Goal: Information Seeking & Learning: Learn about a topic

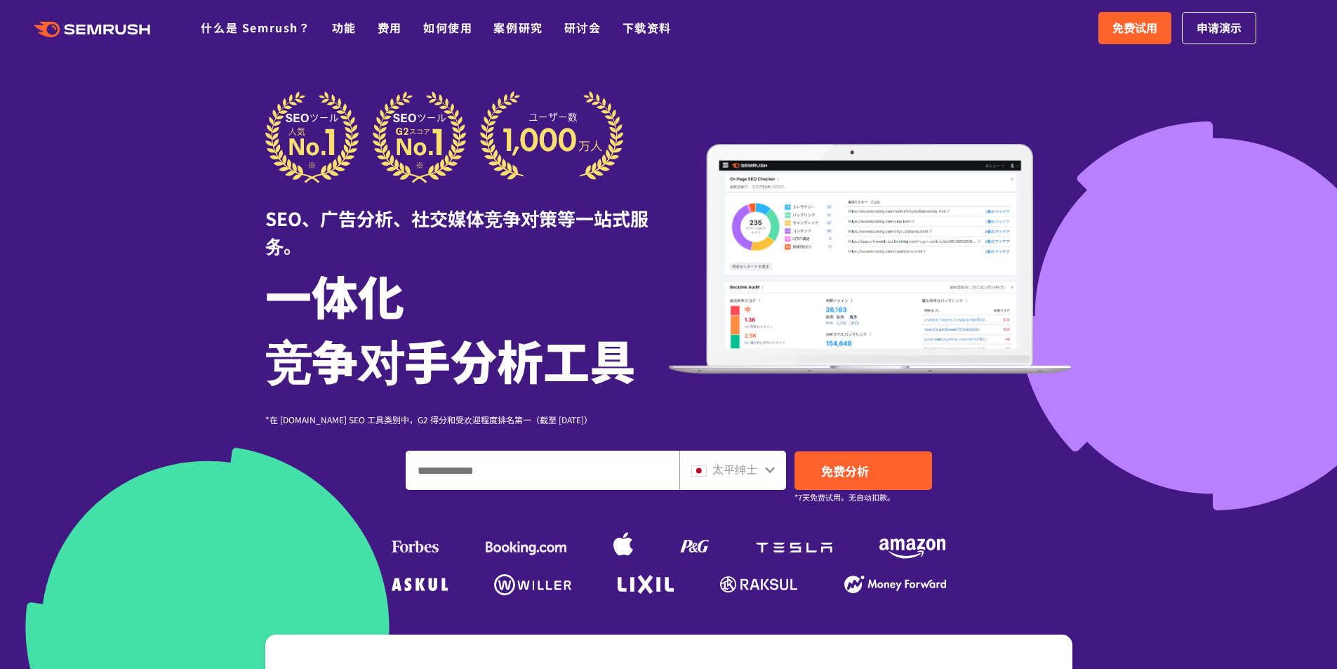
click at [80, 171] on div at bounding box center [668, 405] width 1337 height 810
click at [1138, 34] on font "免费试用" at bounding box center [1134, 27] width 45 height 17
click at [533, 484] on input "输入域名、关键字或 URL" at bounding box center [542, 470] width 272 height 38
click at [764, 470] on div "太平绅士" at bounding box center [732, 470] width 107 height 39
click at [775, 470] on icon at bounding box center [769, 469] width 11 height 11
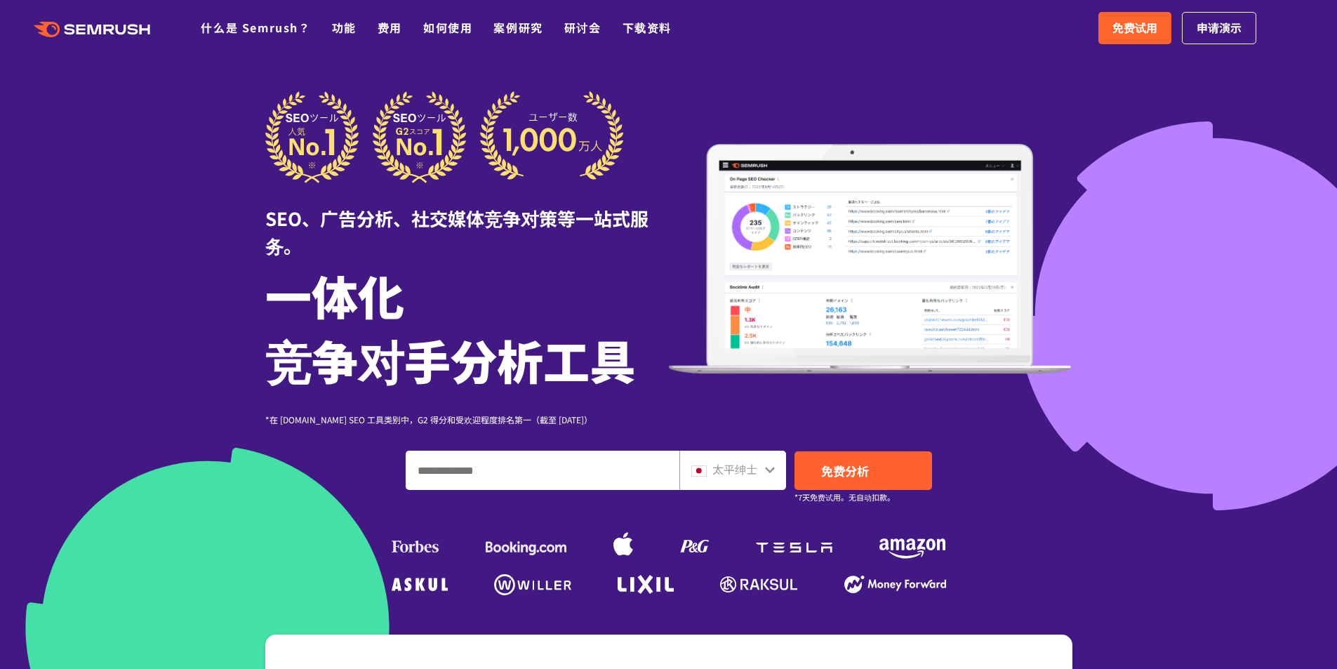
click at [768, 472] on icon at bounding box center [769, 469] width 11 height 11
click at [588, 479] on input "输入域名、关键字或 URL" at bounding box center [542, 470] width 272 height 38
type input "******"
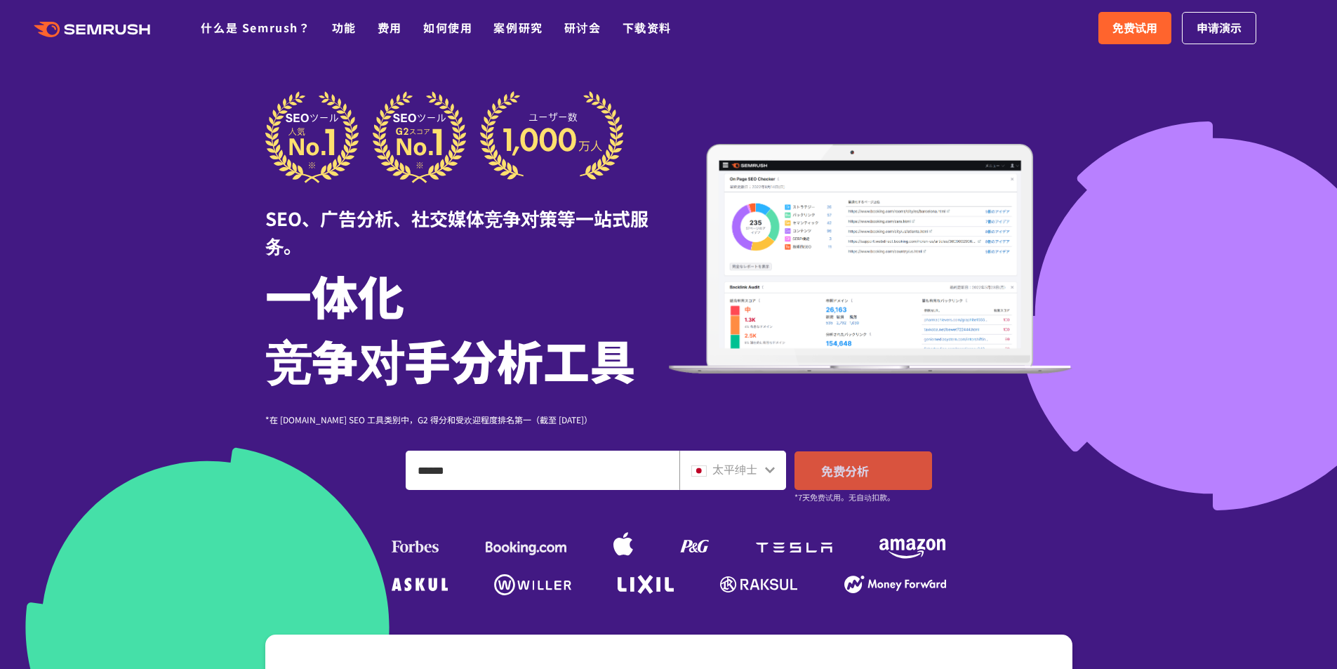
click at [841, 478] on font "免费分析" at bounding box center [845, 471] width 48 height 18
